Goal: Navigation & Orientation: Go to known website

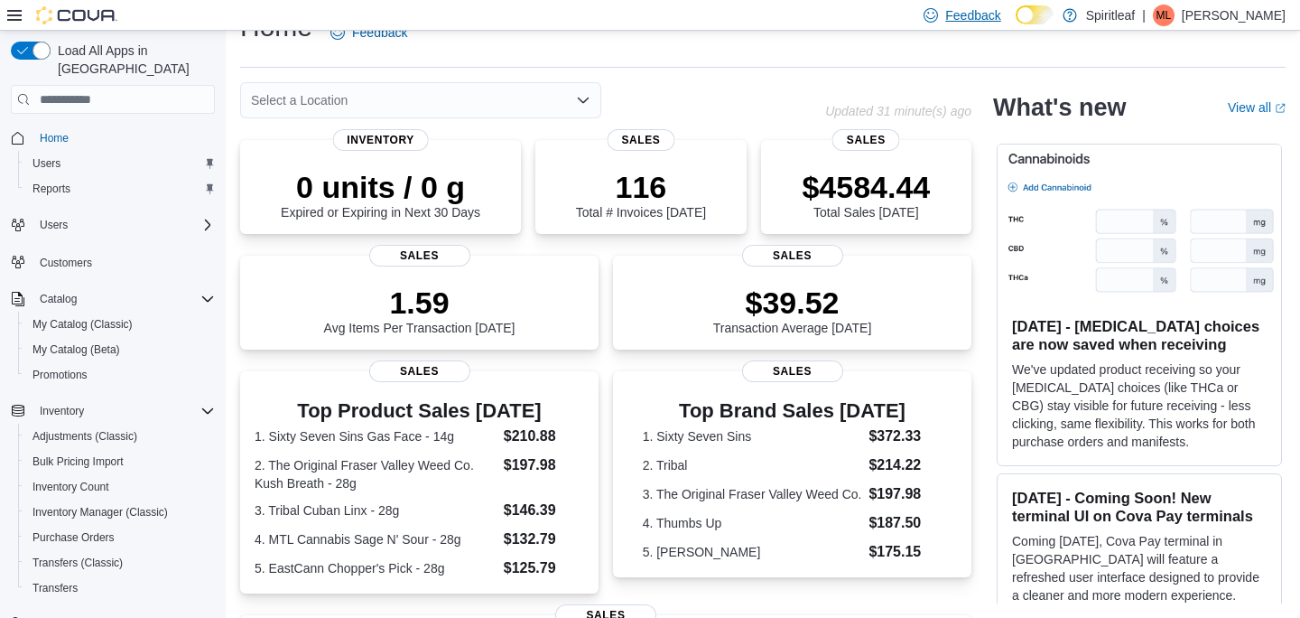
scroll to position [414, 0]
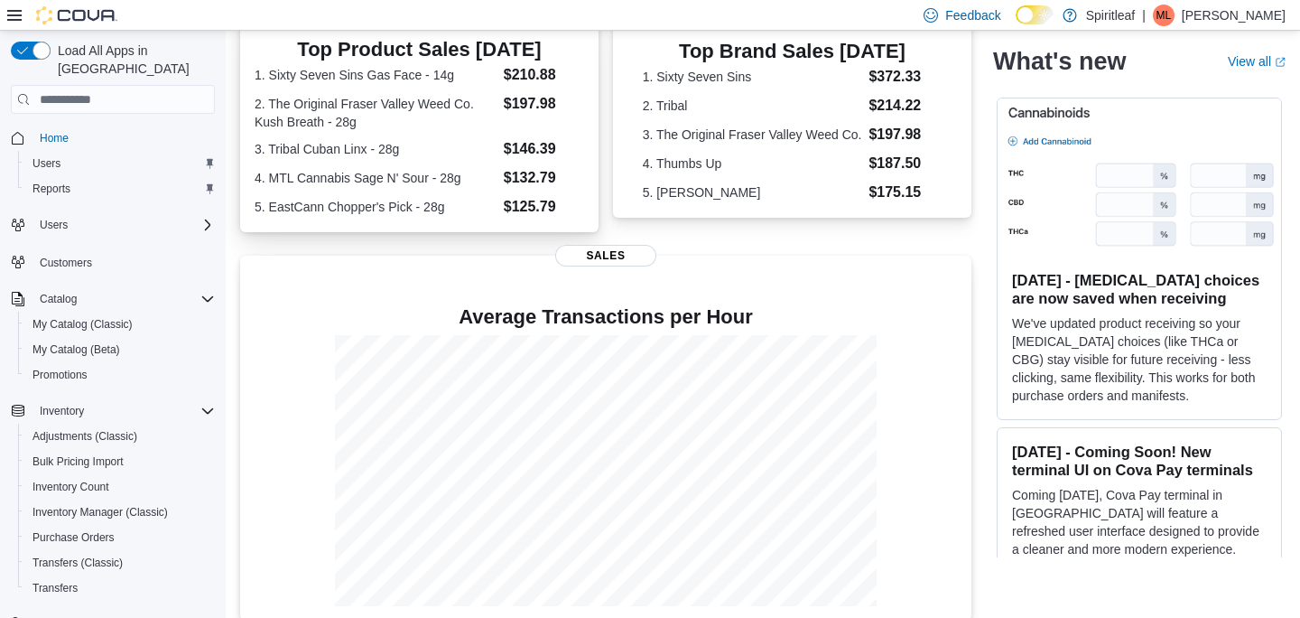
scroll to position [414, 0]
